Goal: Transaction & Acquisition: Purchase product/service

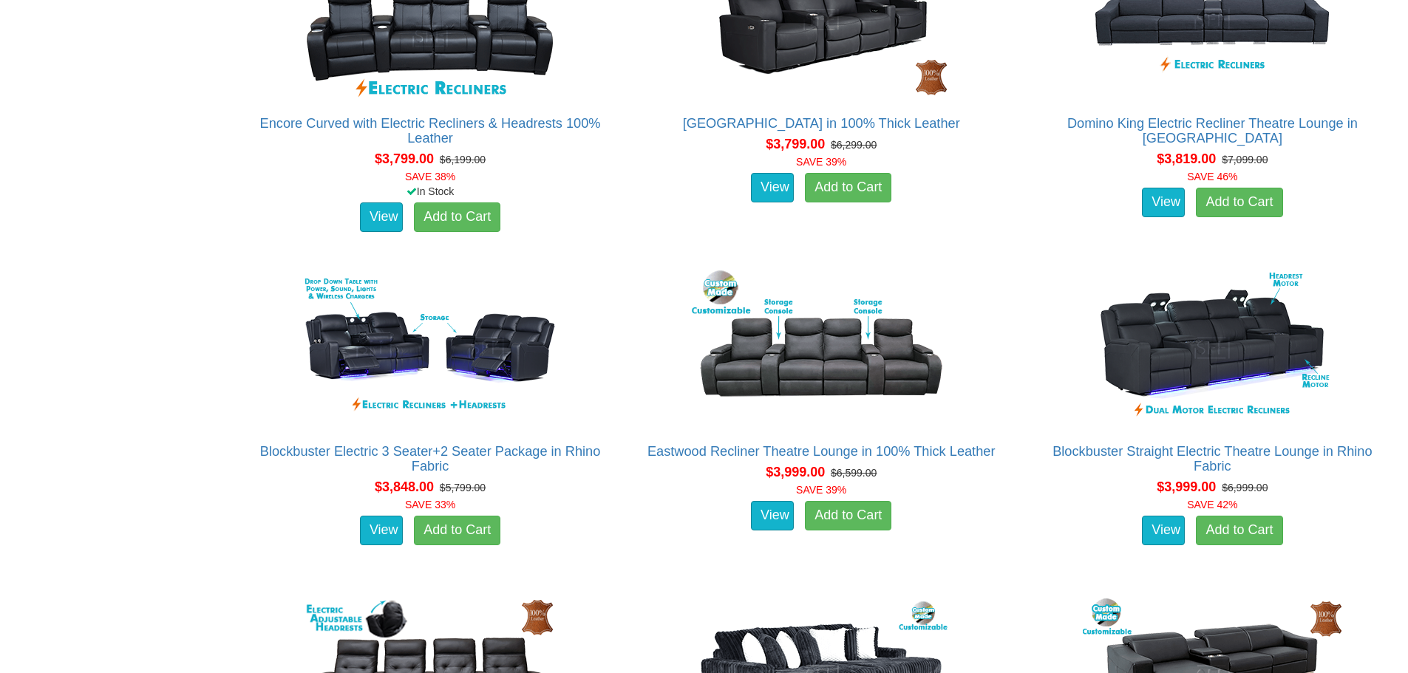
scroll to position [3770, 0]
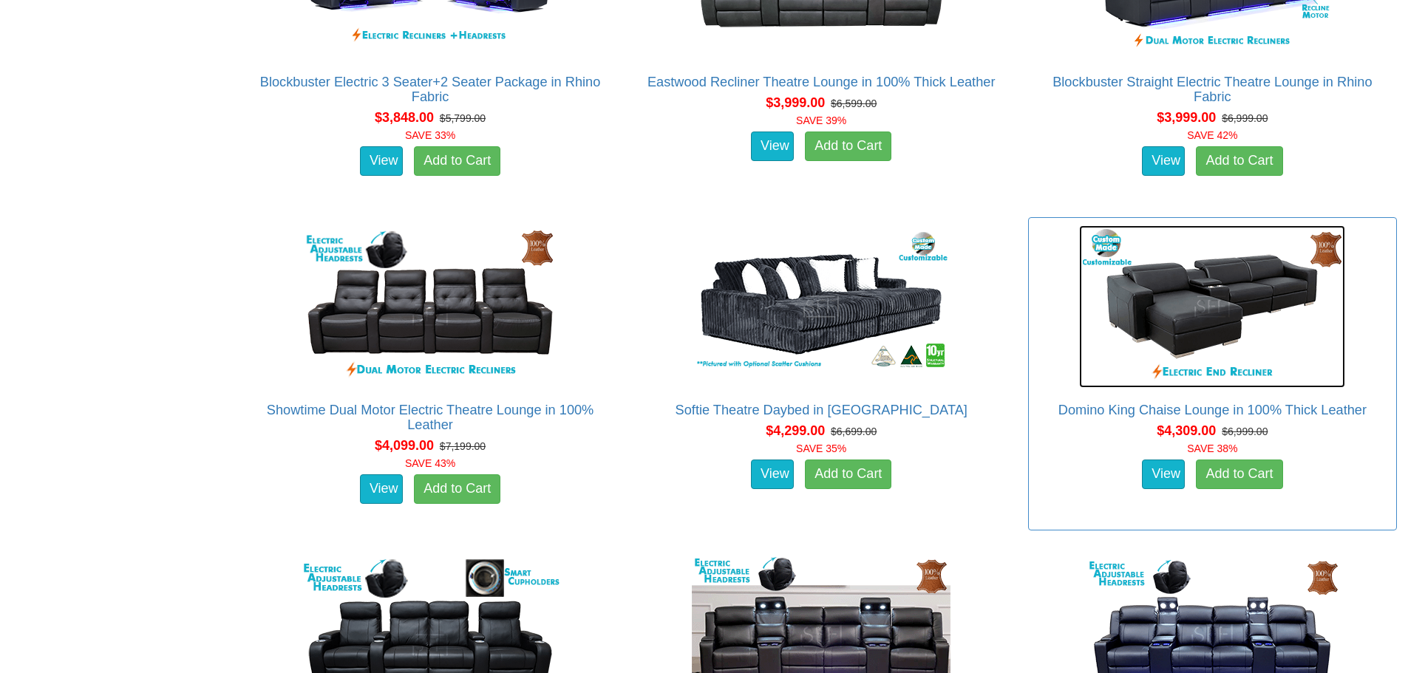
click at [1175, 298] on img at bounding box center [1212, 306] width 266 height 163
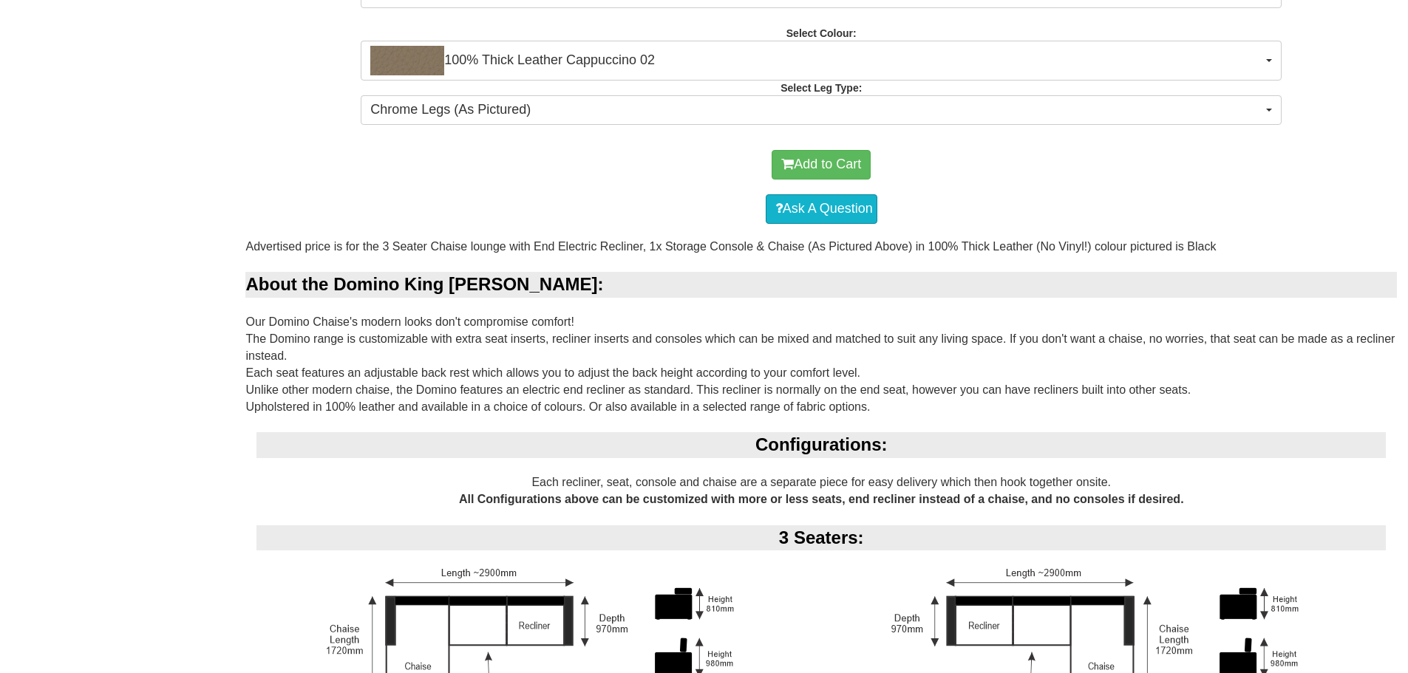
scroll to position [887, 0]
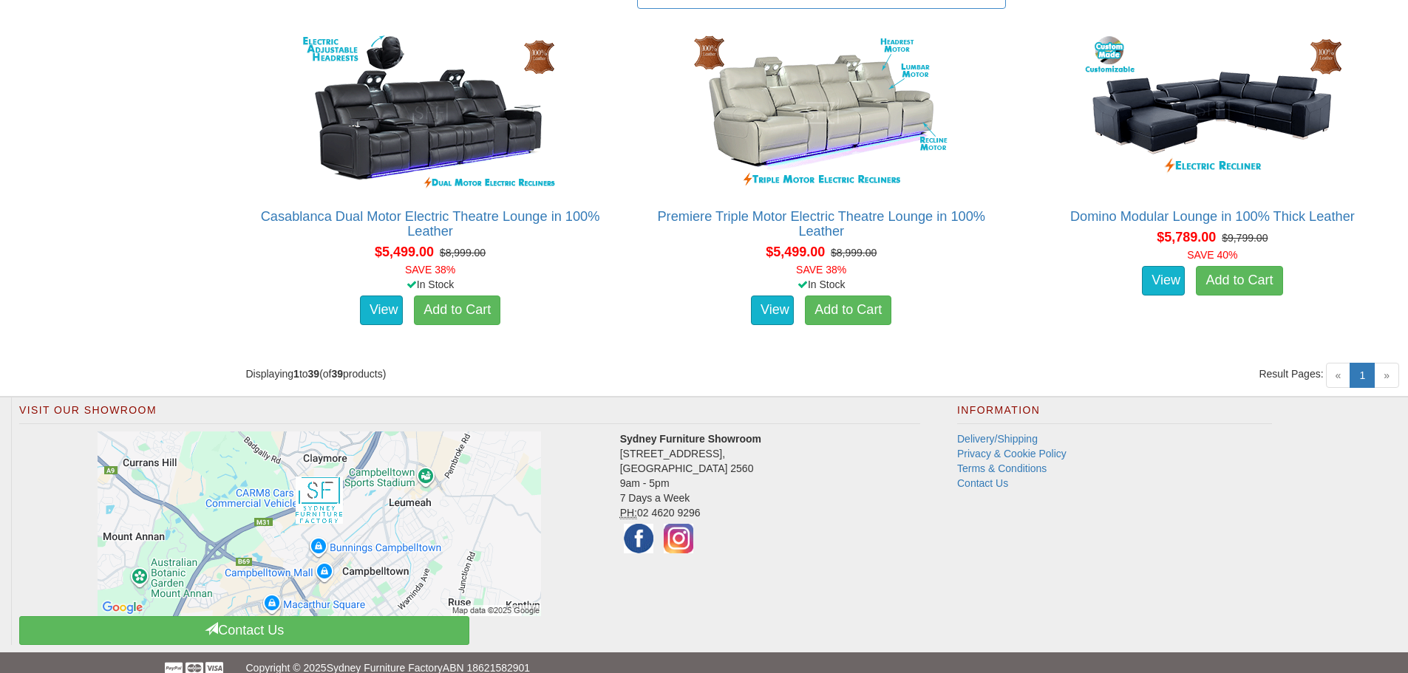
scroll to position [4953, 0]
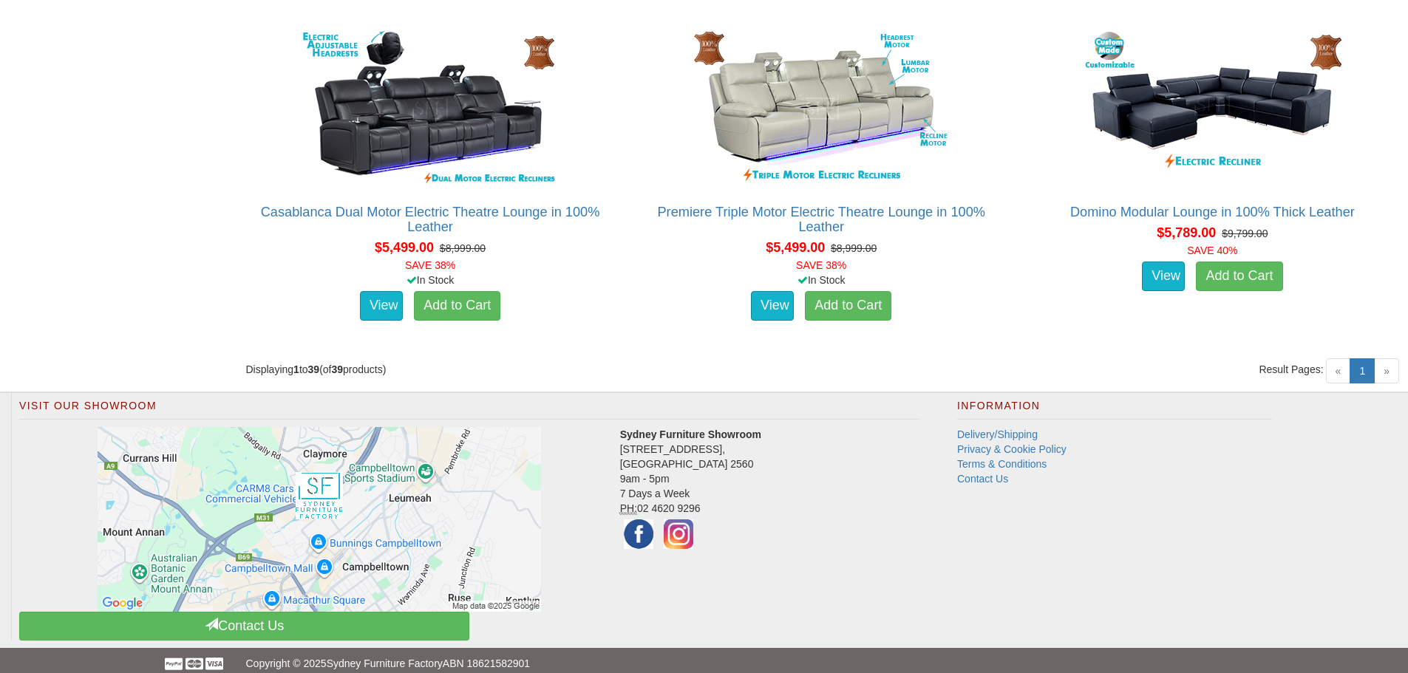
click at [1389, 376] on span "»" at bounding box center [1386, 371] width 25 height 25
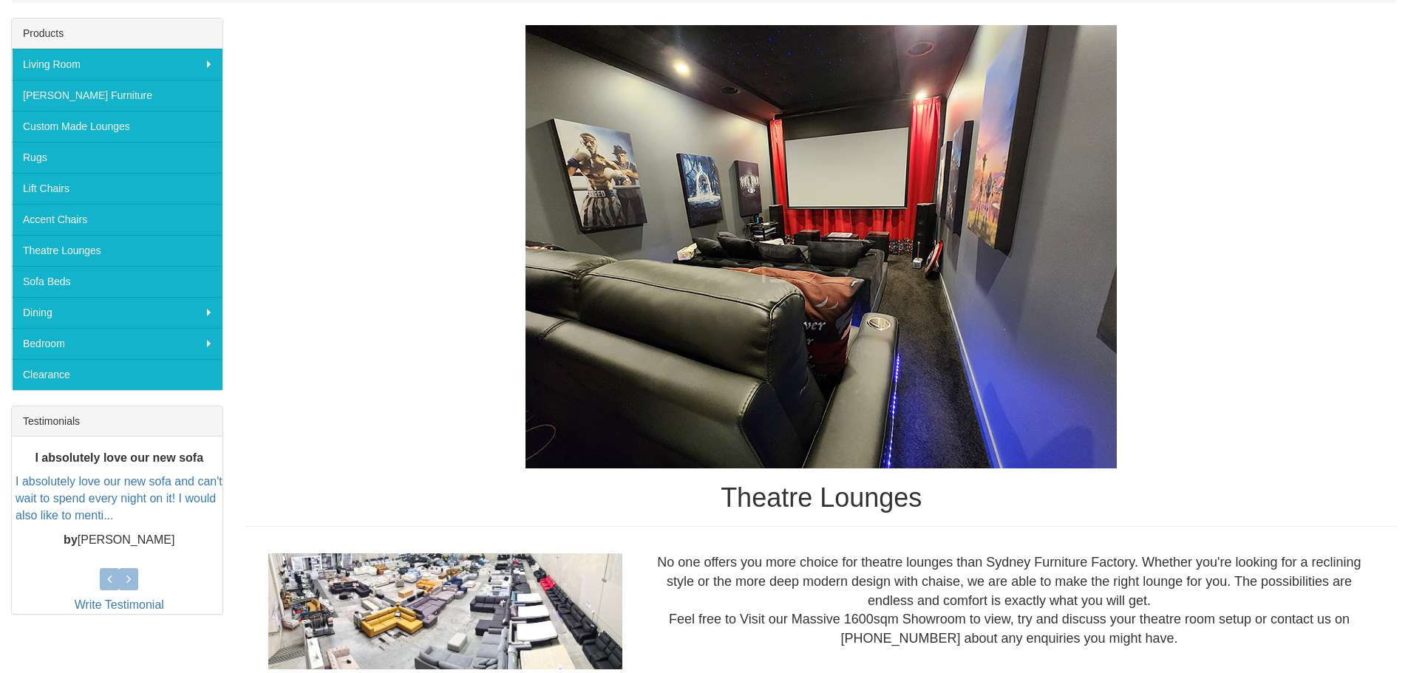
scroll to position [0, 0]
